Goal: Transaction & Acquisition: Purchase product/service

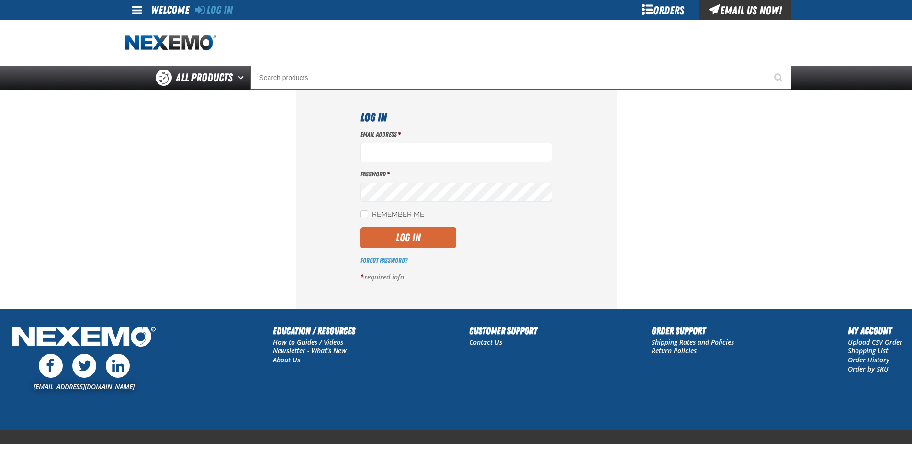
type input "[EMAIL_ADDRESS][DOMAIN_NAME]"
click at [401, 239] on button "Log In" at bounding box center [409, 237] width 96 height 21
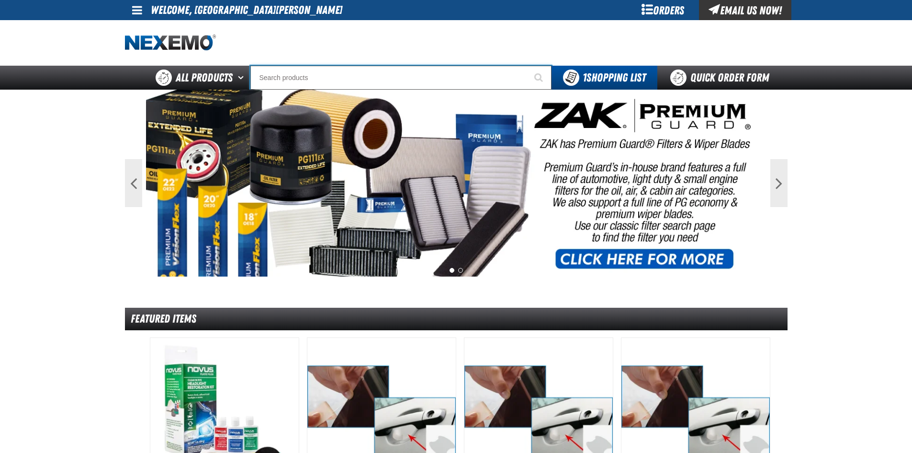
click at [369, 80] on input "Search" at bounding box center [400, 78] width 301 height 24
type input "R"
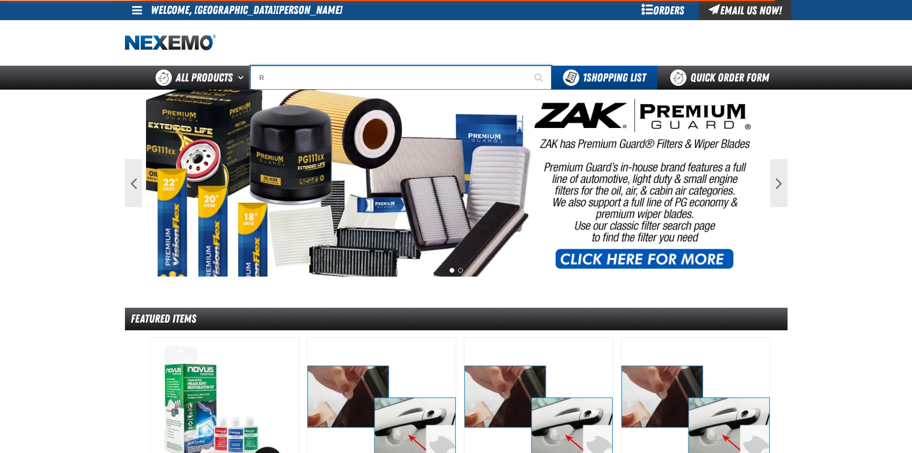
type input "ROADSIDE R"
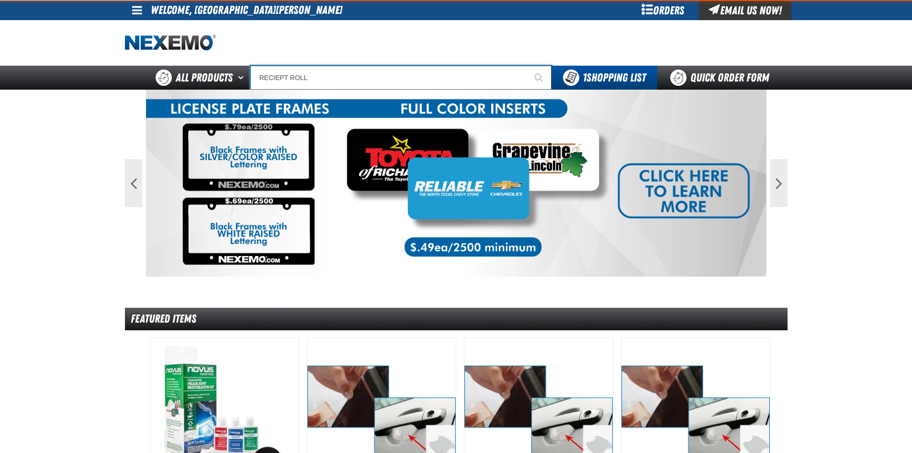
type input "RECIEPT ROLL"
click at [528, 66] on button "Start Searching" at bounding box center [540, 78] width 24 height 24
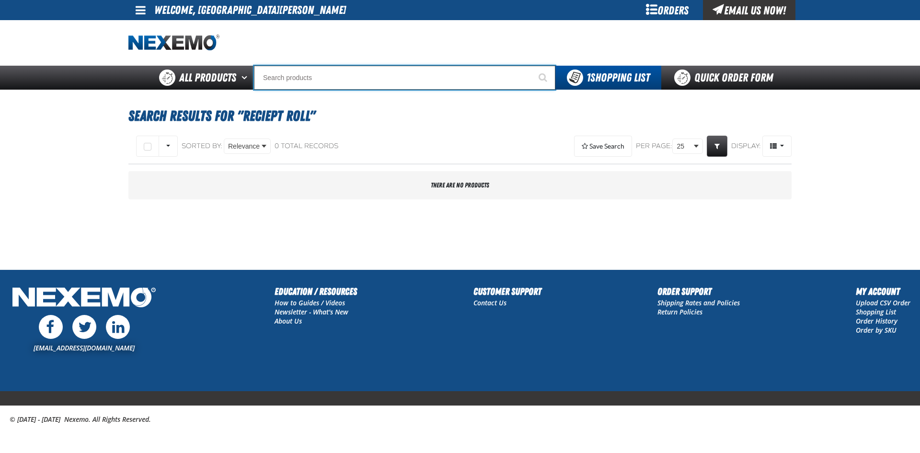
click at [340, 70] on input "Search" at bounding box center [404, 78] width 301 height 24
click at [332, 80] on input "Search" at bounding box center [404, 78] width 301 height 24
